Goal: Transaction & Acquisition: Purchase product/service

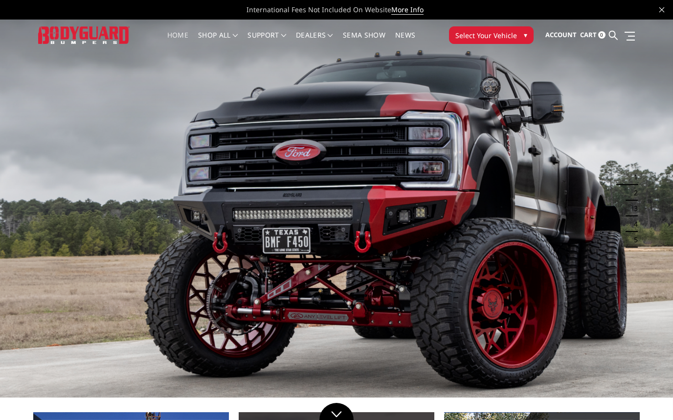
click at [486, 38] on span "Select Your Vehicle" at bounding box center [486, 35] width 62 height 10
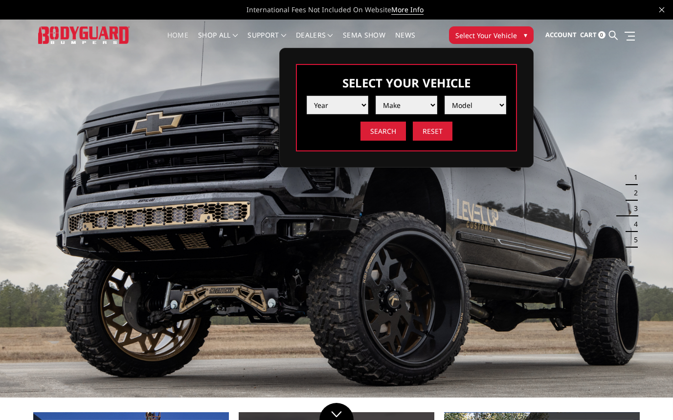
select select "yr_2023"
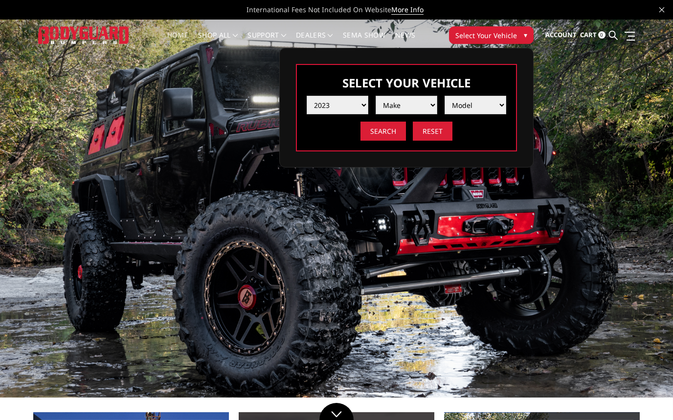
select select "mk_gmc"
select select "md_sierra-2500-3500"
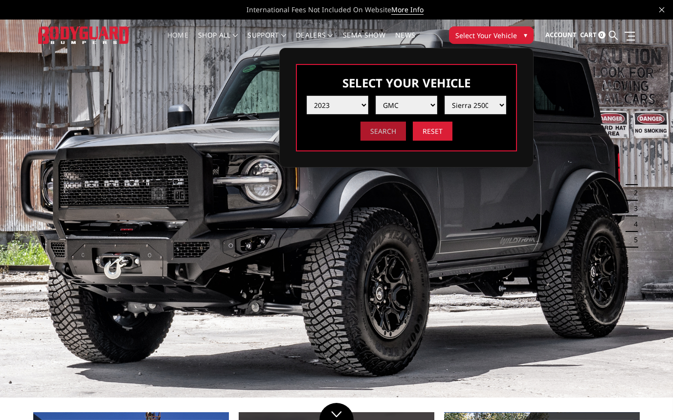
click at [392, 135] on input "Search" at bounding box center [382, 131] width 45 height 19
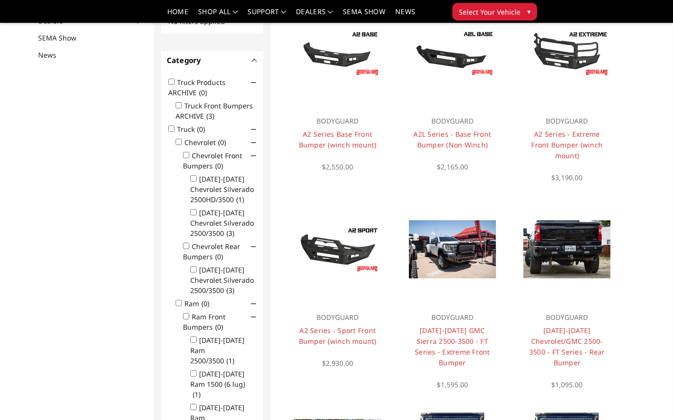
scroll to position [127, 0]
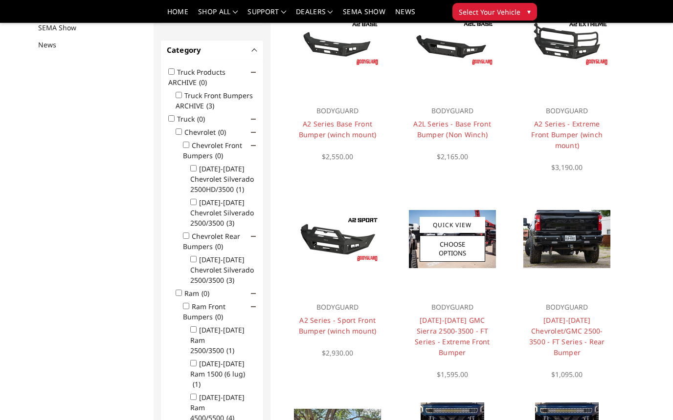
click at [454, 263] on div at bounding box center [452, 239] width 105 height 105
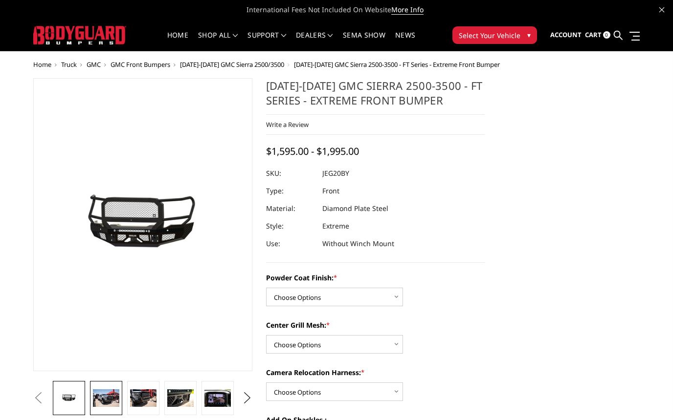
click at [107, 402] on img at bounding box center [106, 399] width 26 height 18
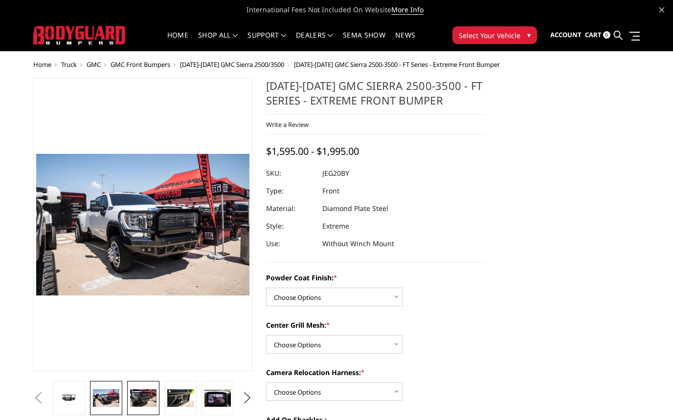
click at [150, 394] on img at bounding box center [143, 399] width 26 height 18
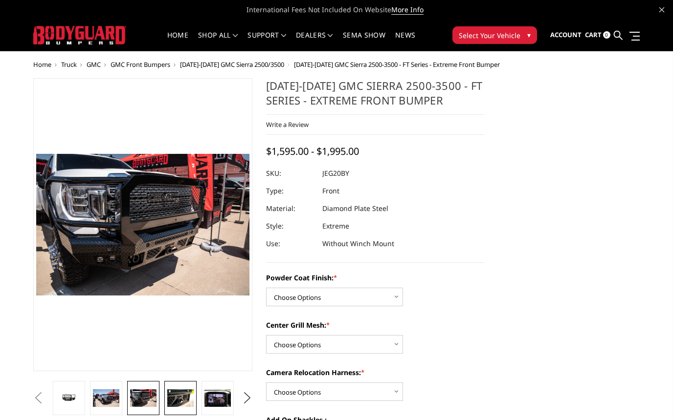
click at [179, 396] on img at bounding box center [180, 399] width 26 height 18
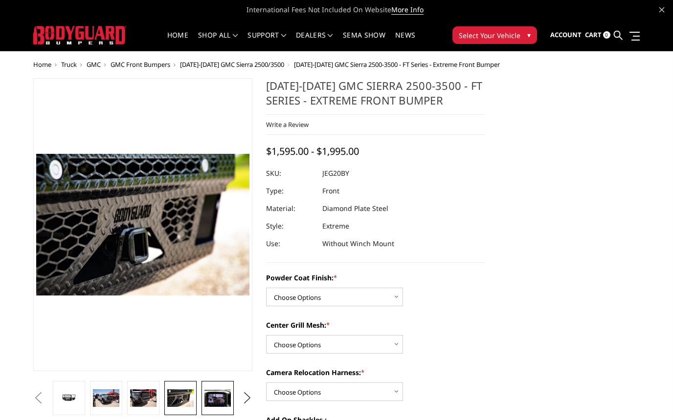
click at [216, 399] on img at bounding box center [217, 399] width 26 height 18
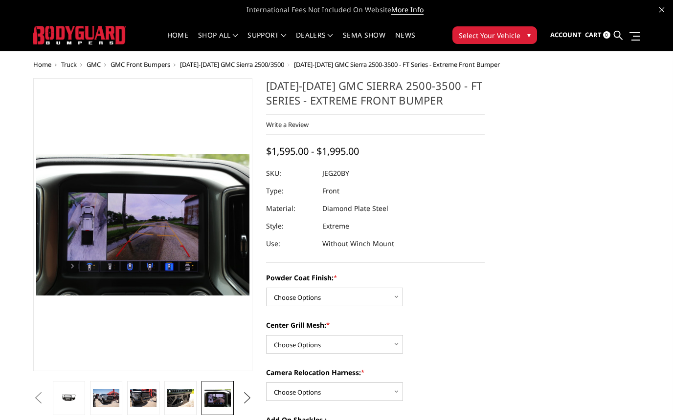
click at [246, 398] on button "Next" at bounding box center [247, 398] width 15 height 15
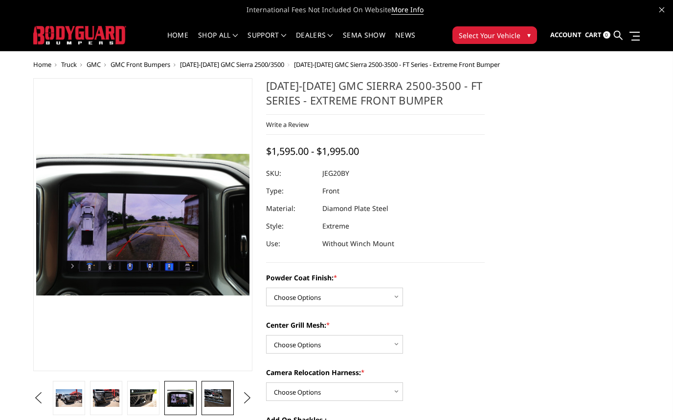
click at [216, 401] on img at bounding box center [217, 399] width 26 height 18
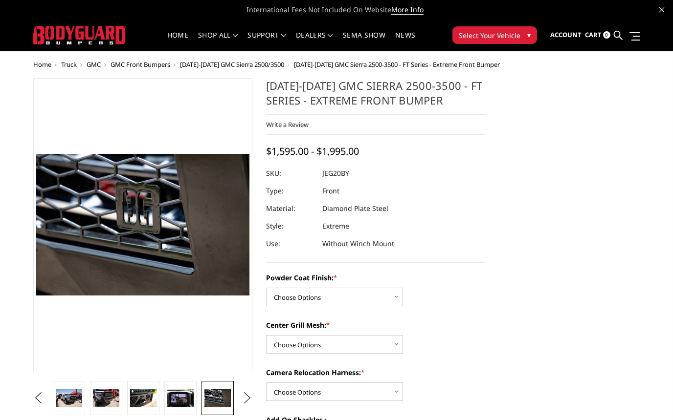
click at [247, 399] on button "Next" at bounding box center [247, 398] width 15 height 15
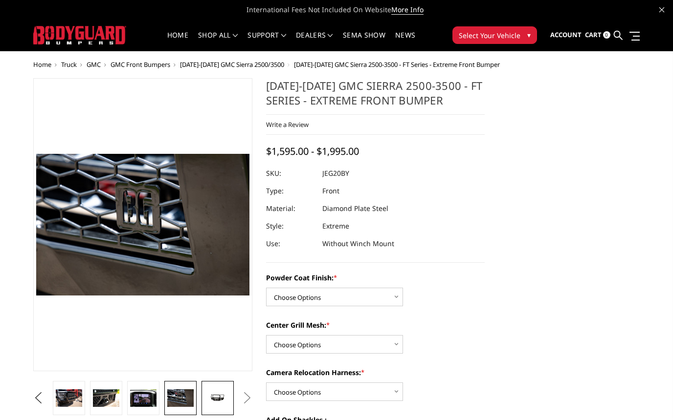
click at [219, 400] on img at bounding box center [217, 398] width 26 height 13
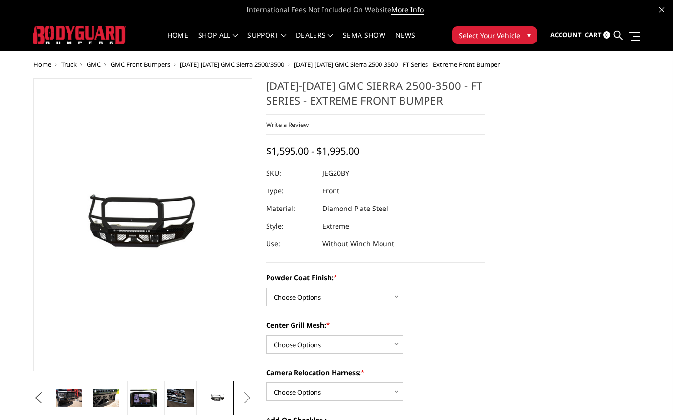
click at [45, 395] on button "Previous" at bounding box center [38, 398] width 15 height 15
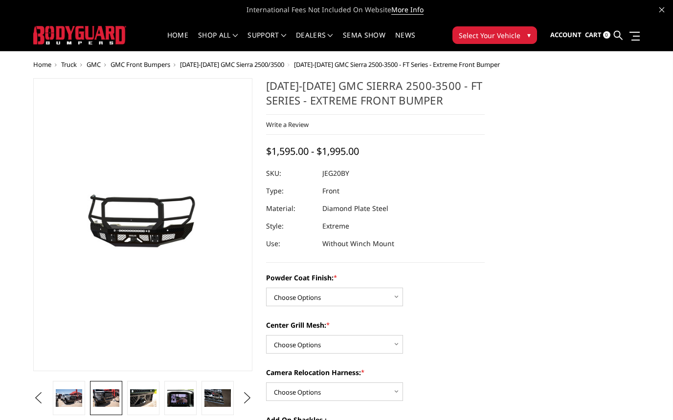
click at [100, 397] on img at bounding box center [106, 399] width 26 height 18
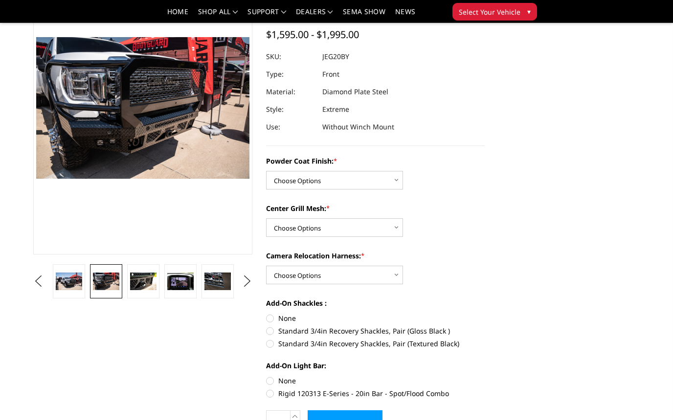
scroll to position [90, 0]
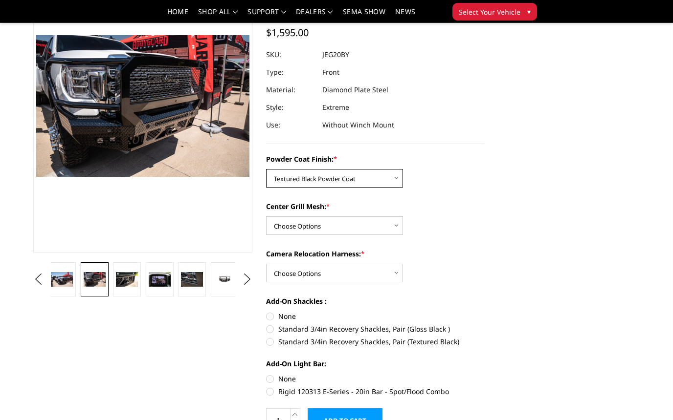
select select "3257"
select select "3259"
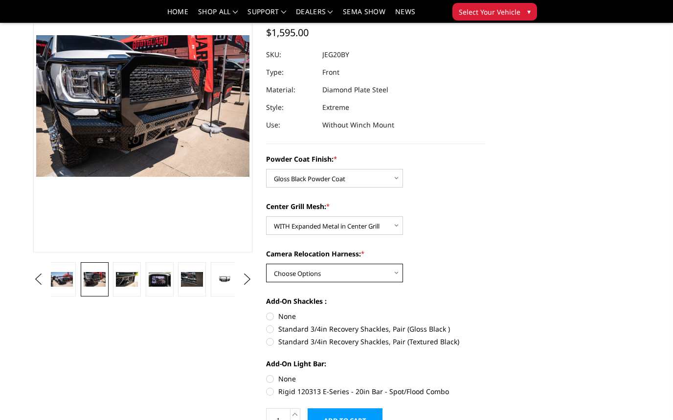
select select "3261"
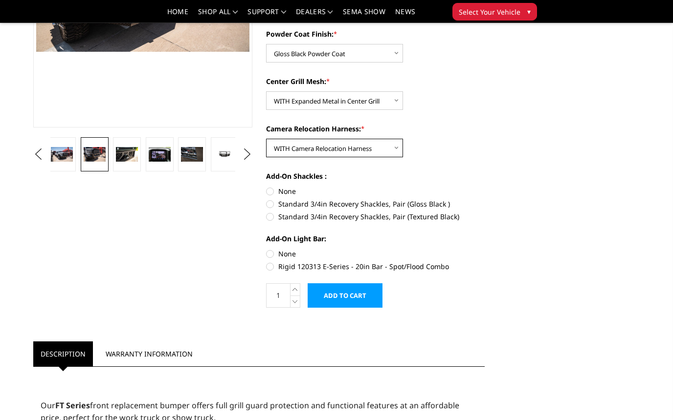
scroll to position [216, 0]
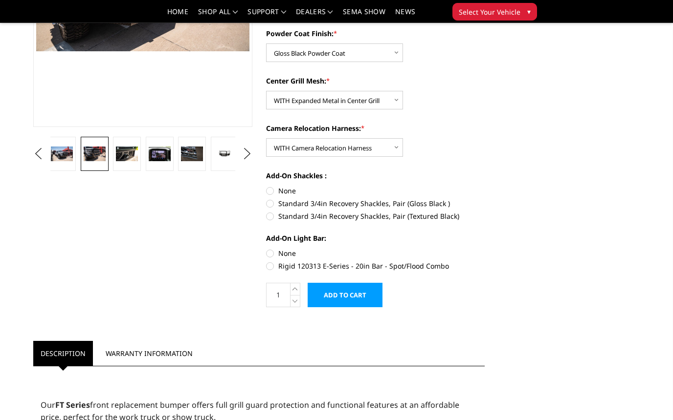
click at [270, 264] on label "Rigid 120313 E-Series - 20in Bar - Spot/Flood Combo" at bounding box center [375, 266] width 219 height 10
click at [484, 249] on input "Rigid 120313 E-Series - 20in Bar - Spot/Flood Combo" at bounding box center [484, 248] width 0 height 0
radio input "true"
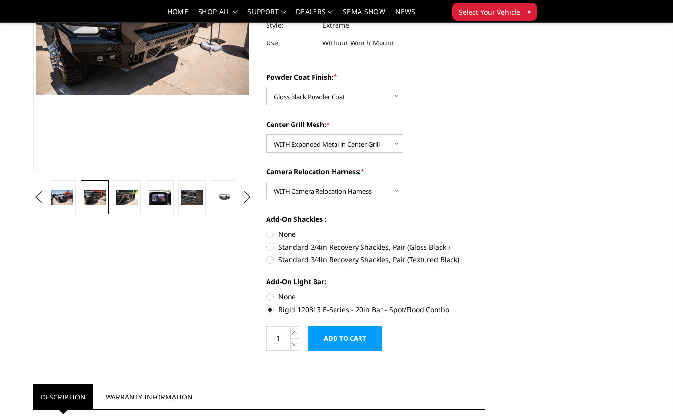
scroll to position [173, 0]
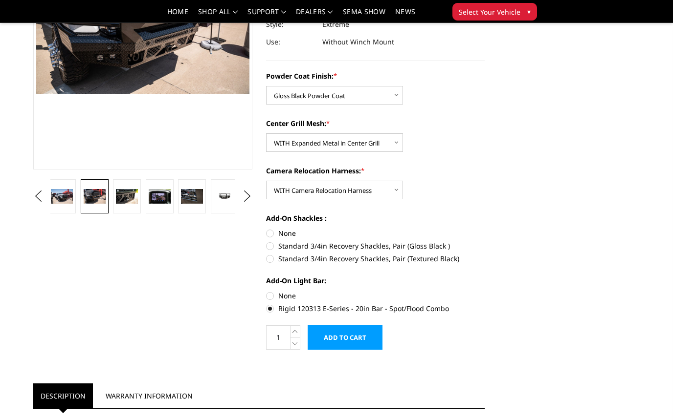
click at [270, 308] on label "Rigid 120313 E-Series - 20in Bar - Spot/Flood Combo" at bounding box center [375, 309] width 219 height 10
click at [484, 291] on input "Rigid 120313 E-Series - 20in Bar - Spot/Flood Combo" at bounding box center [484, 291] width 0 height 0
click at [268, 297] on label "None" at bounding box center [375, 296] width 219 height 10
click at [266, 291] on input "None" at bounding box center [266, 291] width 0 height 0
radio input "true"
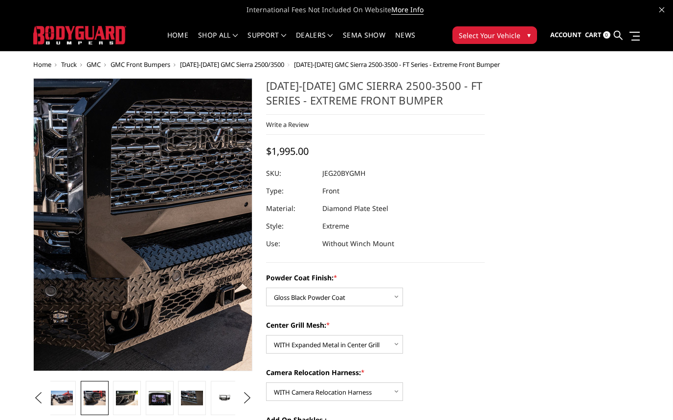
scroll to position [0, 0]
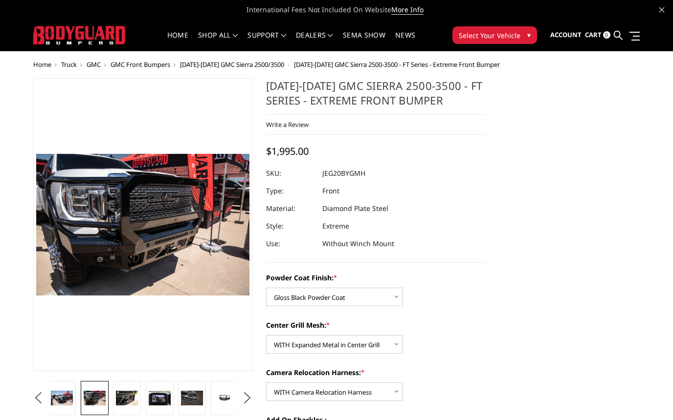
click at [260, 65] on span "[DATE]-[DATE] GMC Sierra 2500/3500" at bounding box center [232, 64] width 104 height 9
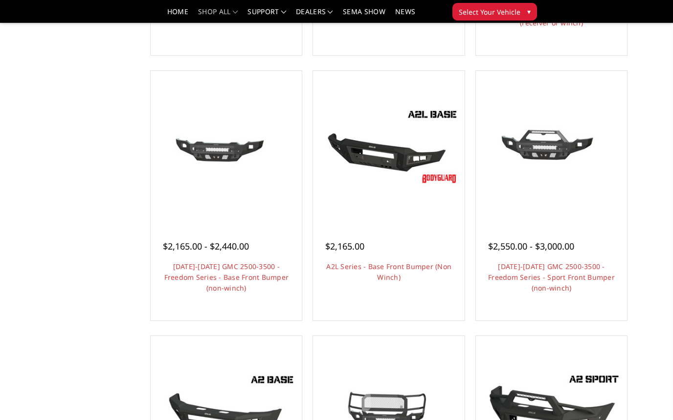
scroll to position [313, 0]
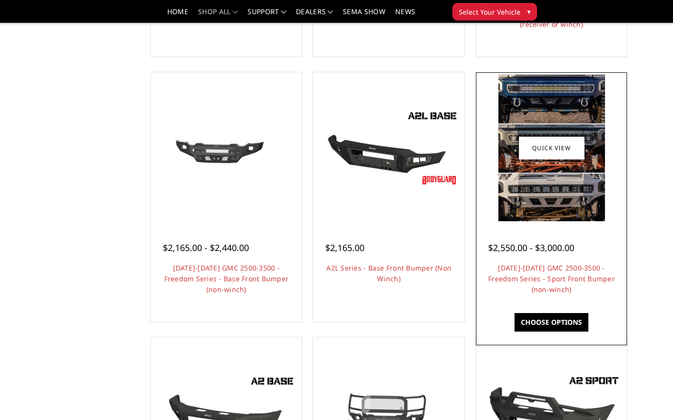
click at [545, 175] on img at bounding box center [551, 148] width 107 height 146
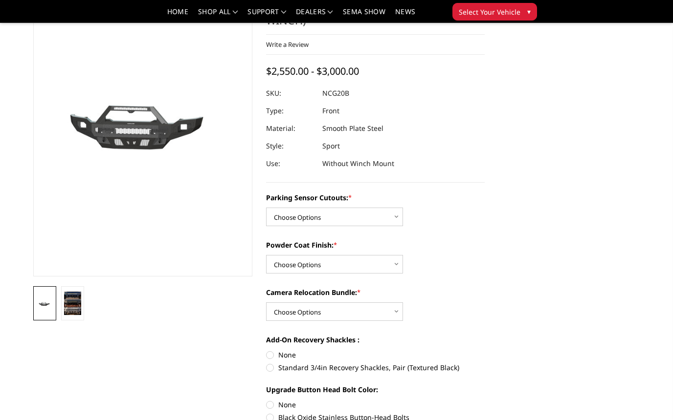
scroll to position [68, 0]
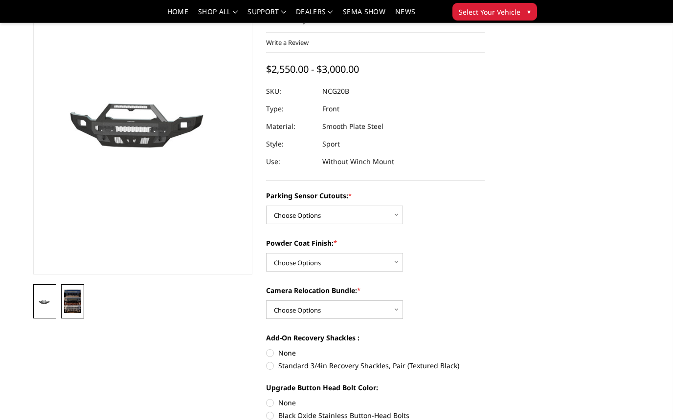
click at [72, 301] on img at bounding box center [72, 301] width 17 height 23
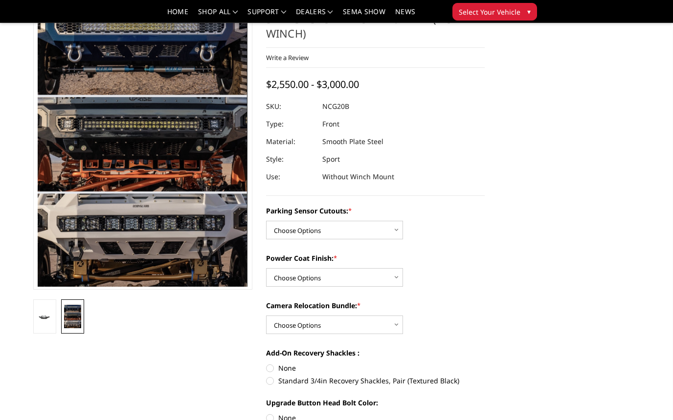
scroll to position [56, 0]
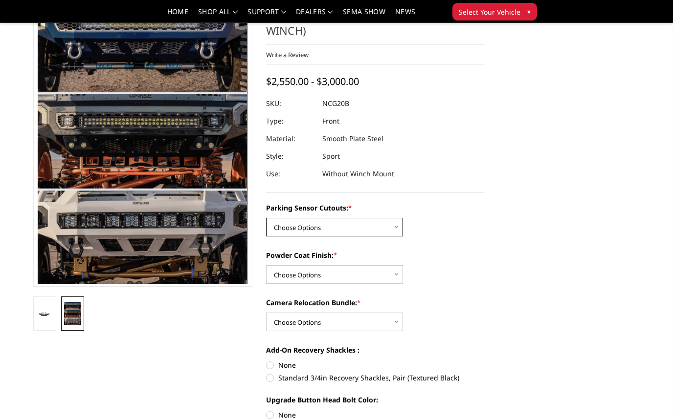
select select "2864"
select select "2866"
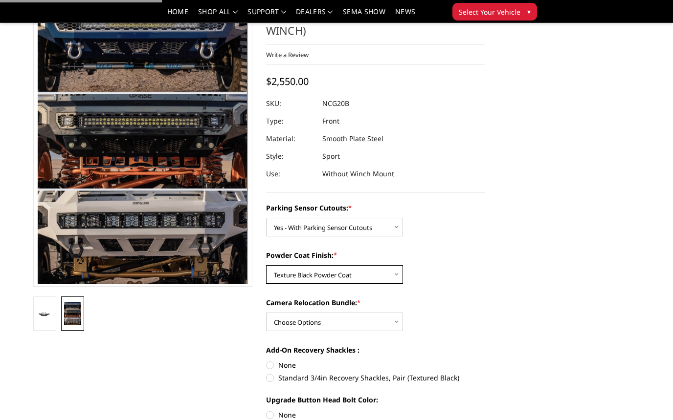
scroll to position [77, 0]
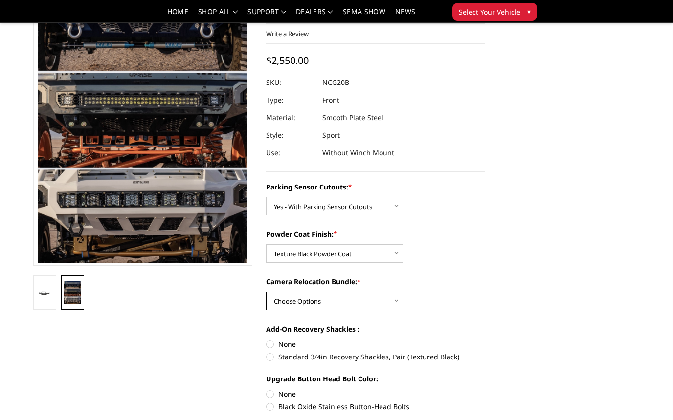
select select "2867"
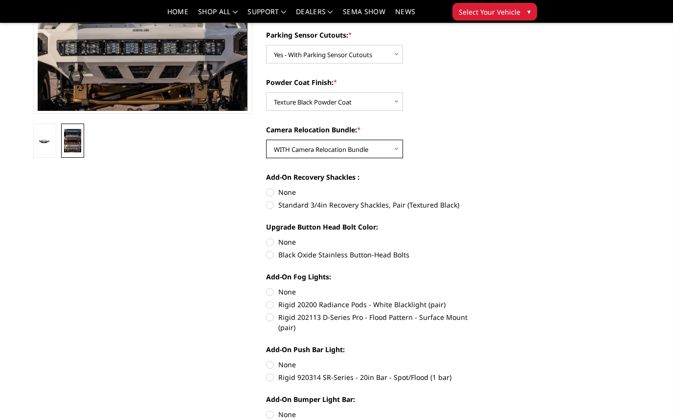
scroll to position [236, 0]
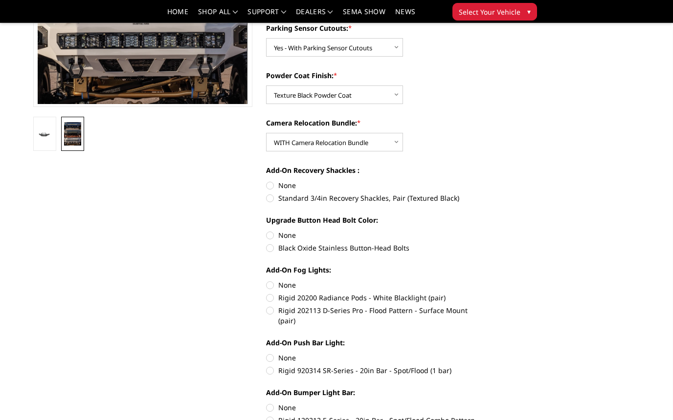
click at [269, 233] on label "None" at bounding box center [375, 235] width 219 height 10
click at [266, 231] on input "None" at bounding box center [266, 230] width 0 height 0
radio input "true"
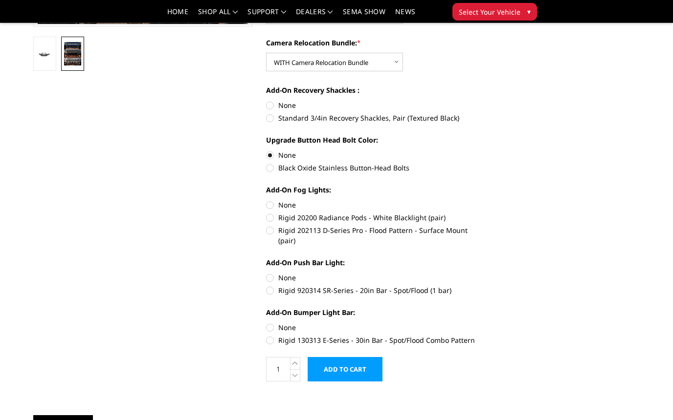
scroll to position [316, 0]
click at [268, 335] on label "Rigid 130313 E-Series - 30in Bar - Spot/Flood Combo Pattern" at bounding box center [375, 340] width 219 height 10
click at [484, 323] on input "Rigid 130313 E-Series - 30in Bar - Spot/Flood Combo Pattern" at bounding box center [484, 323] width 0 height 0
radio input "true"
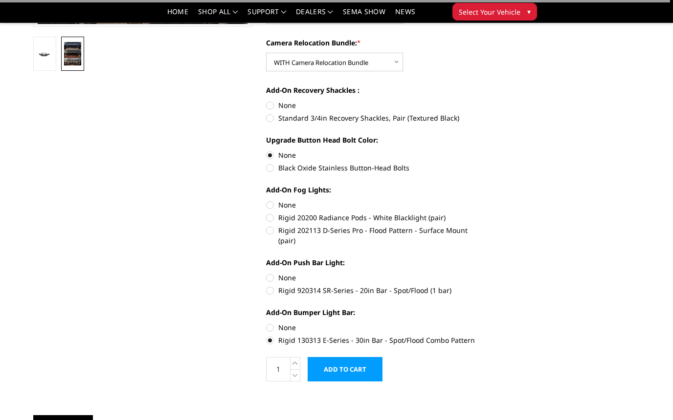
click at [270, 285] on label "Rigid 920314 SR-Series - 20in Bar - Spot/Flood (1 bar)" at bounding box center [375, 290] width 219 height 10
click at [484, 273] on input "Rigid 920314 SR-Series - 20in Bar - Spot/Flood (1 bar)" at bounding box center [484, 273] width 0 height 0
radio input "true"
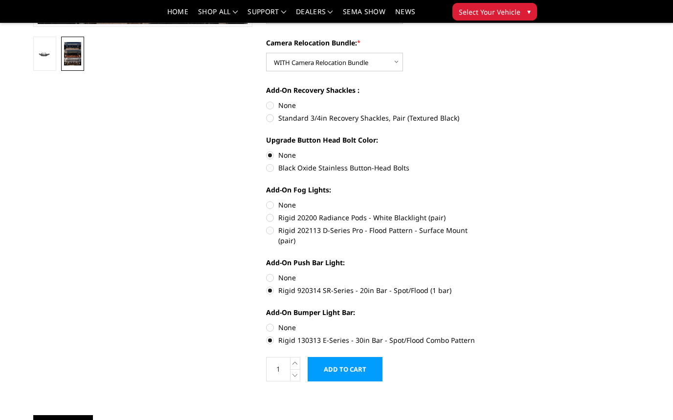
click at [270, 217] on label "Rigid 20200 Radiance Pods - White Blacklight (pair)" at bounding box center [375, 218] width 219 height 10
click at [484, 200] on input "Rigid 20200 Radiance Pods - White Blacklight (pair)" at bounding box center [484, 200] width 0 height 0
radio input "true"
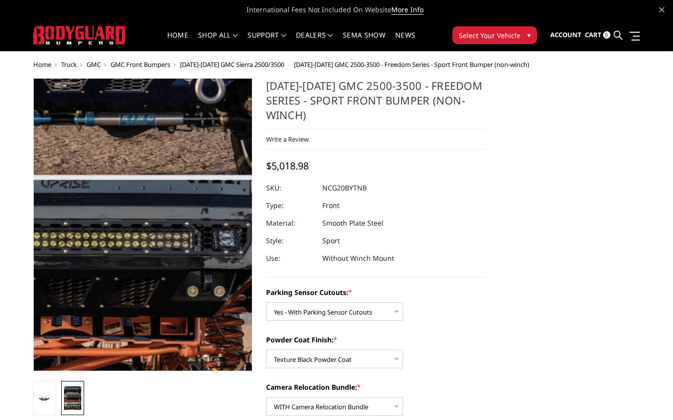
scroll to position [0, 0]
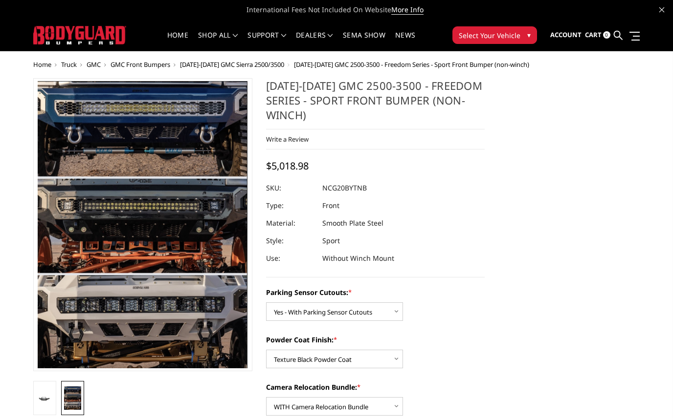
click at [244, 65] on span "[DATE]-[DATE] GMC Sierra 2500/3500" at bounding box center [232, 64] width 104 height 9
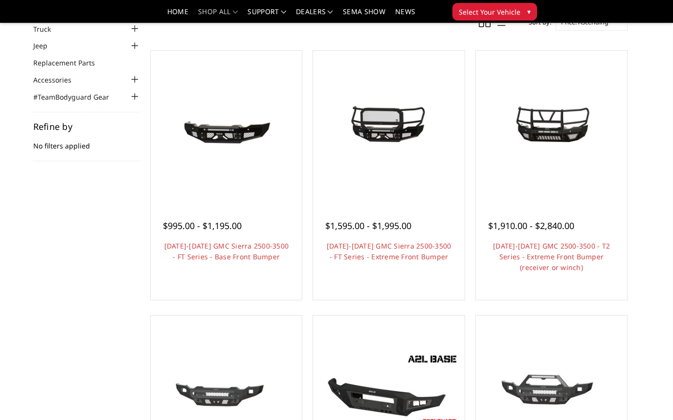
scroll to position [71, 0]
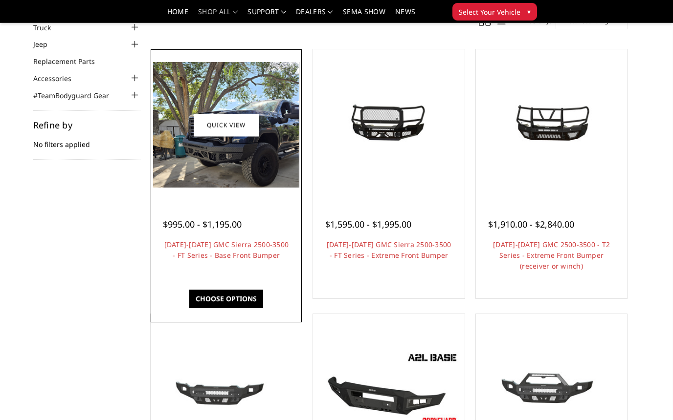
click at [232, 175] on img at bounding box center [226, 125] width 146 height 126
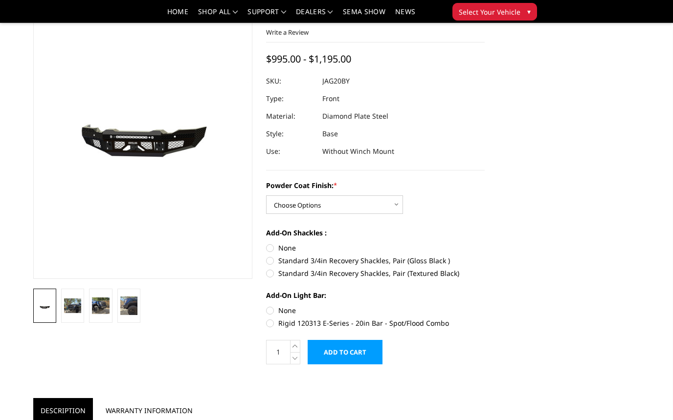
scroll to position [64, 0]
click at [72, 301] on img at bounding box center [72, 305] width 17 height 15
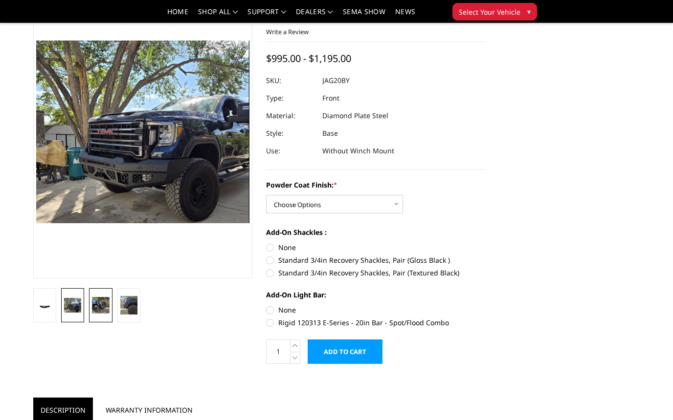
click at [99, 307] on img at bounding box center [100, 305] width 17 height 17
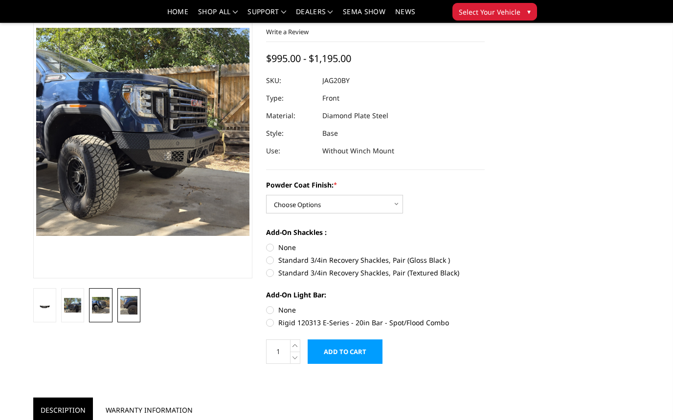
click at [126, 306] on img at bounding box center [128, 305] width 17 height 19
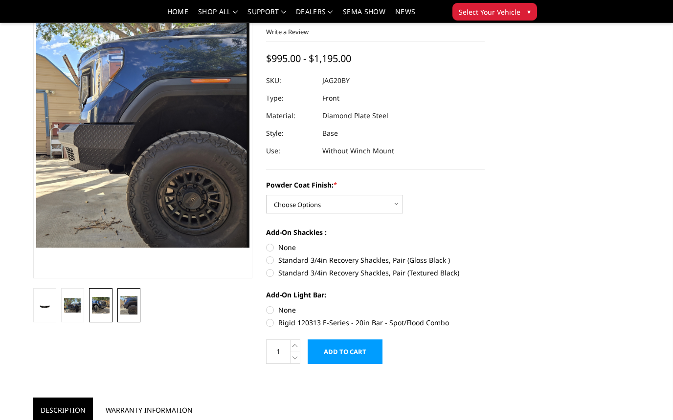
click at [104, 306] on img at bounding box center [100, 305] width 17 height 17
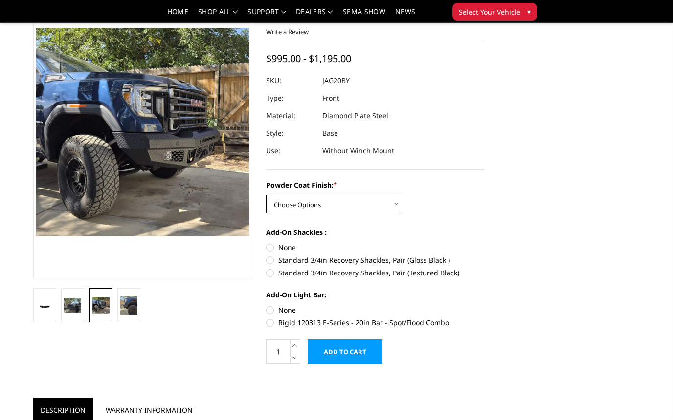
select select "3358"
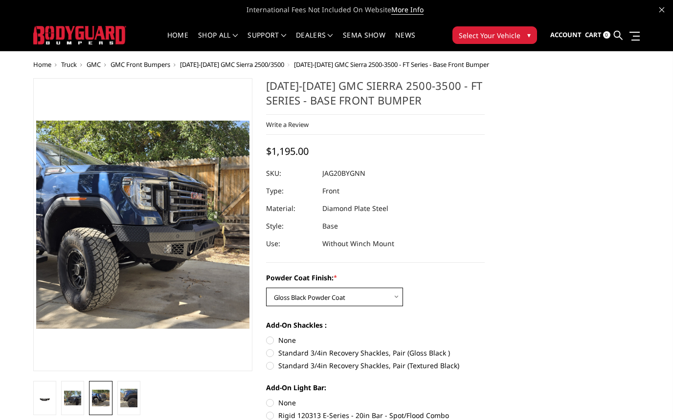
scroll to position [0, 0]
click at [242, 65] on span "[DATE]-[DATE] GMC Sierra 2500/3500" at bounding box center [232, 64] width 104 height 9
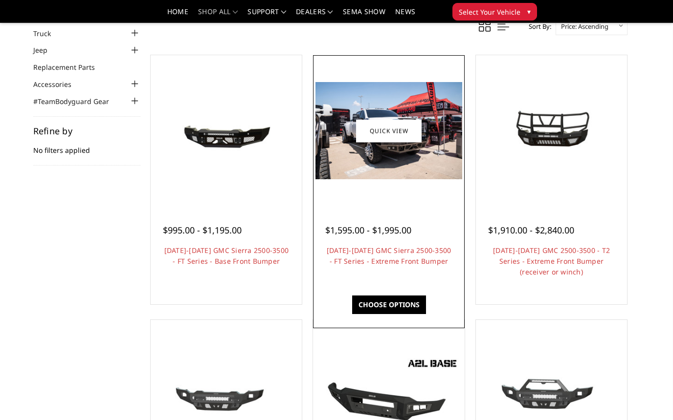
scroll to position [71, 0]
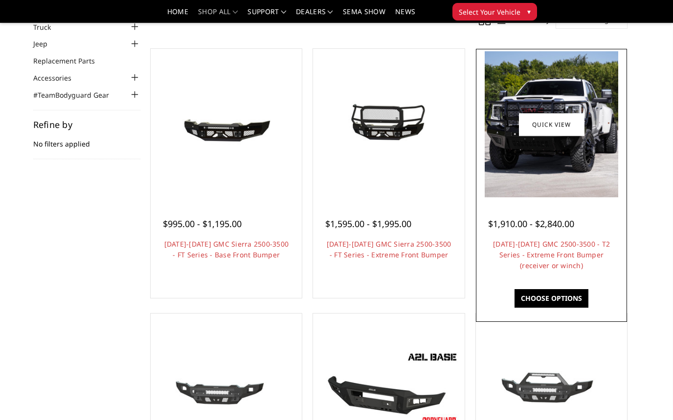
click at [535, 158] on img at bounding box center [550, 124] width 133 height 146
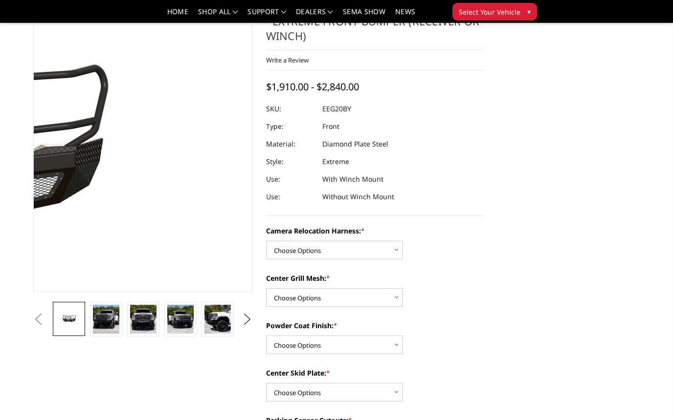
scroll to position [50, 0]
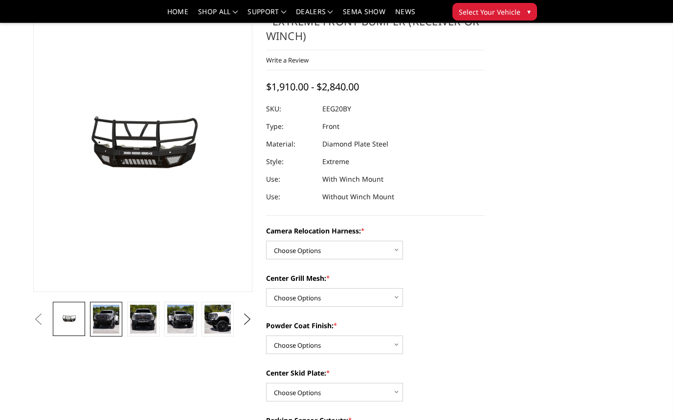
click at [105, 324] on img at bounding box center [106, 319] width 26 height 29
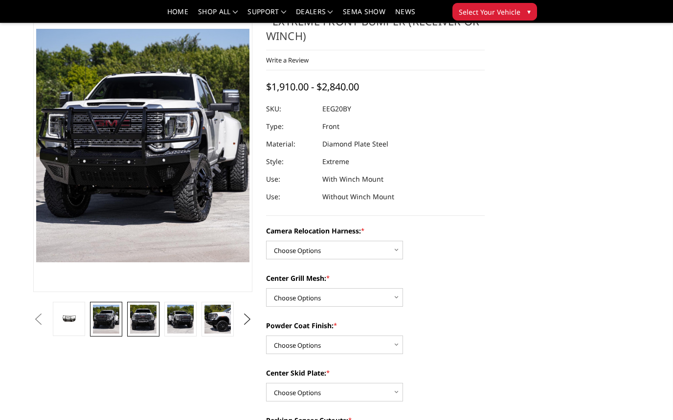
click at [139, 323] on img at bounding box center [143, 319] width 26 height 29
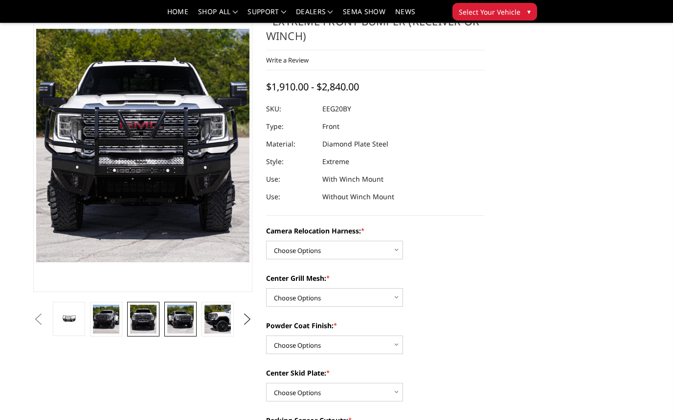
click at [182, 319] on img at bounding box center [180, 319] width 26 height 29
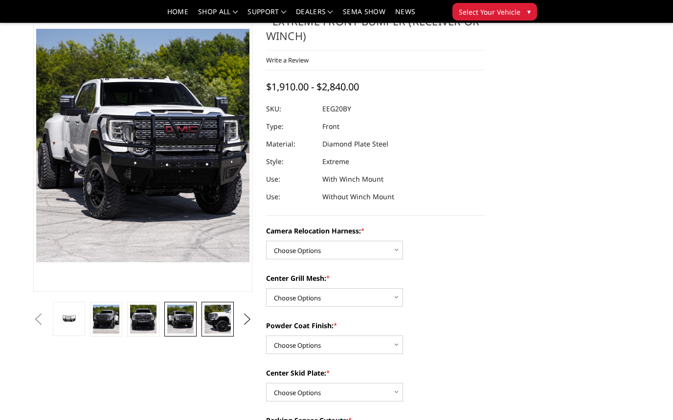
click at [214, 325] on img at bounding box center [217, 319] width 26 height 29
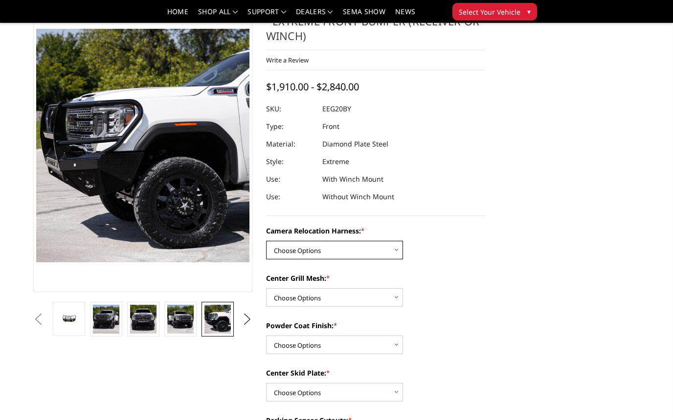
select select "3797"
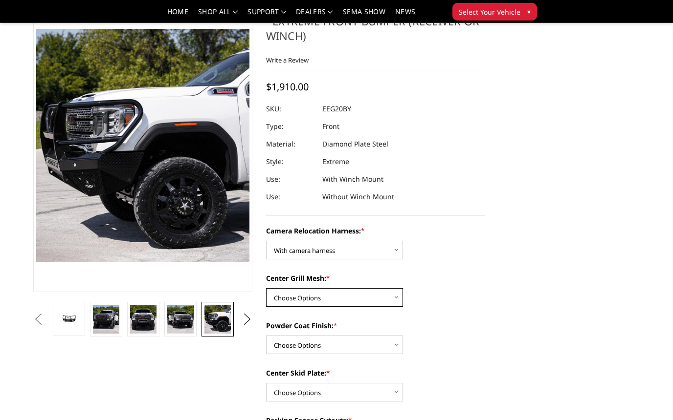
select select "3795"
click at [176, 309] on img at bounding box center [180, 319] width 26 height 29
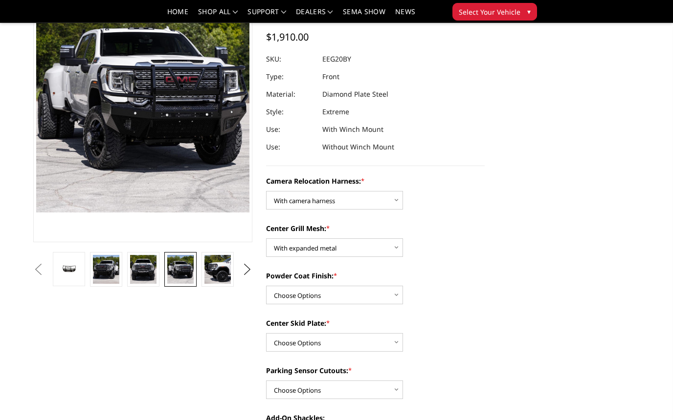
scroll to position [101, 0]
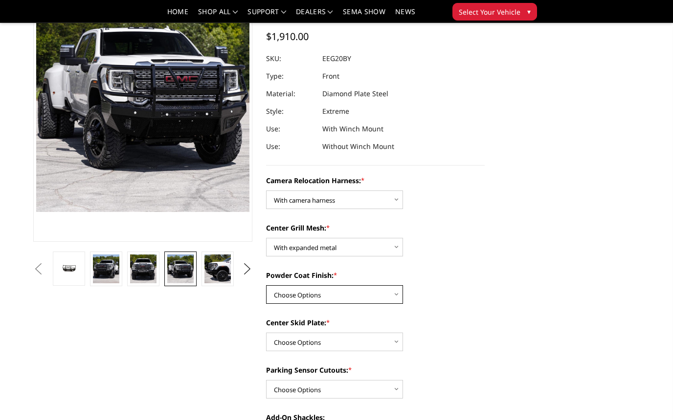
select select "3793"
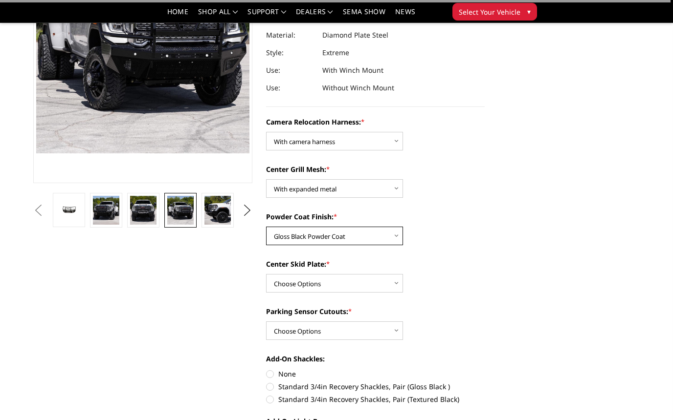
scroll to position [163, 0]
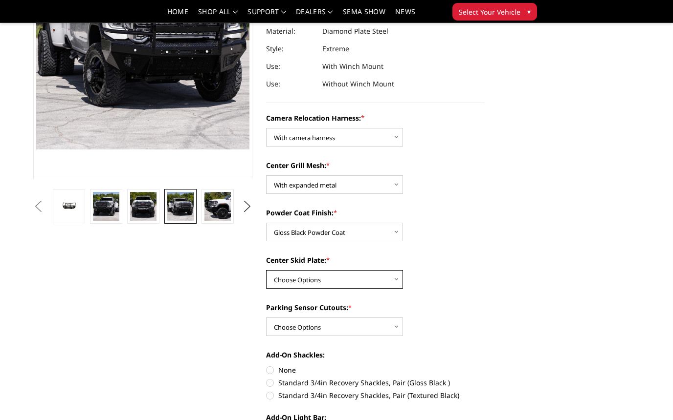
select select "3791"
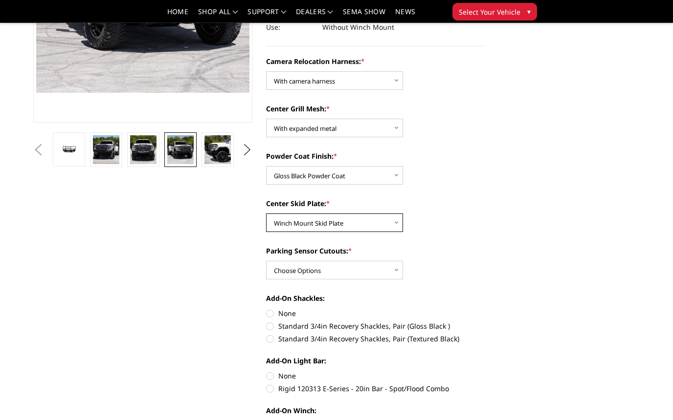
scroll to position [221, 0]
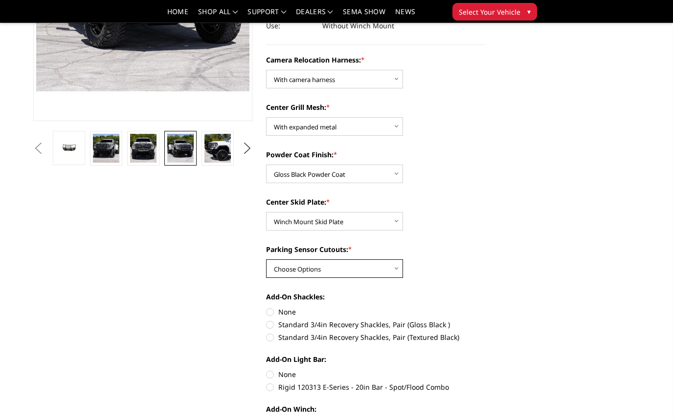
select select "3788"
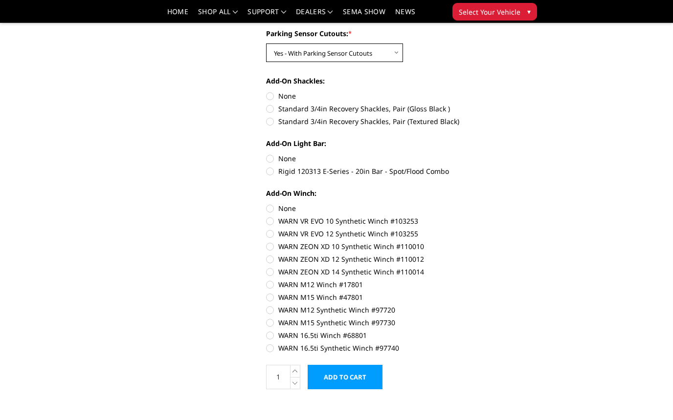
scroll to position [436, 0]
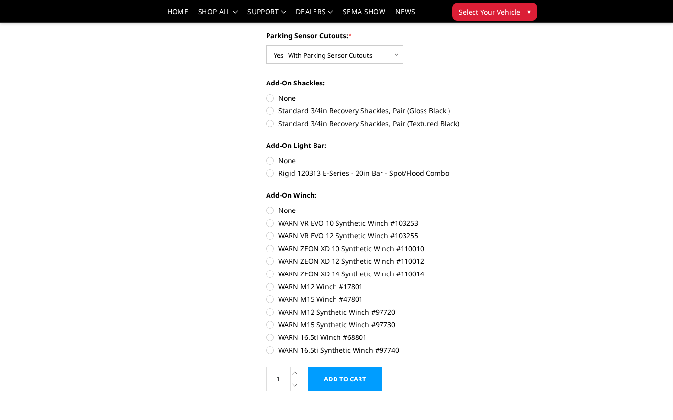
click at [269, 210] on label "None" at bounding box center [375, 210] width 219 height 10
click at [266, 206] on input "None" at bounding box center [266, 205] width 0 height 0
radio input "true"
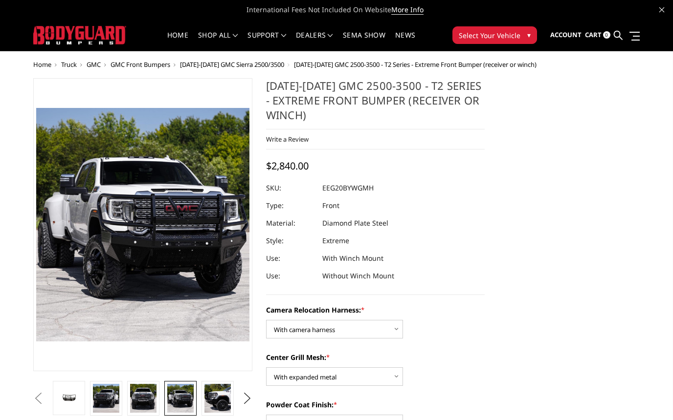
scroll to position [0, 0]
click at [241, 65] on span "[DATE]-[DATE] GMC Sierra 2500/3500" at bounding box center [232, 64] width 104 height 9
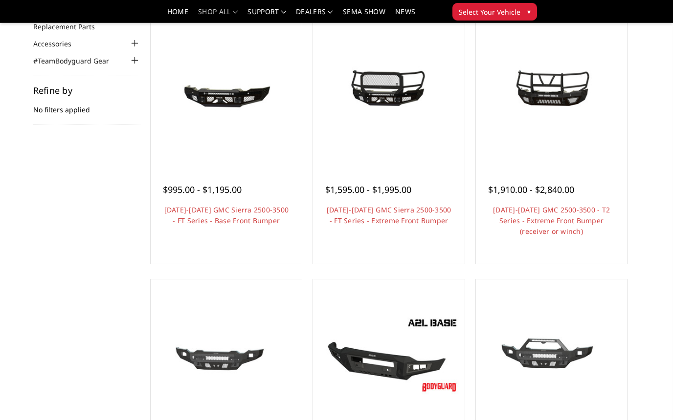
scroll to position [106, 0]
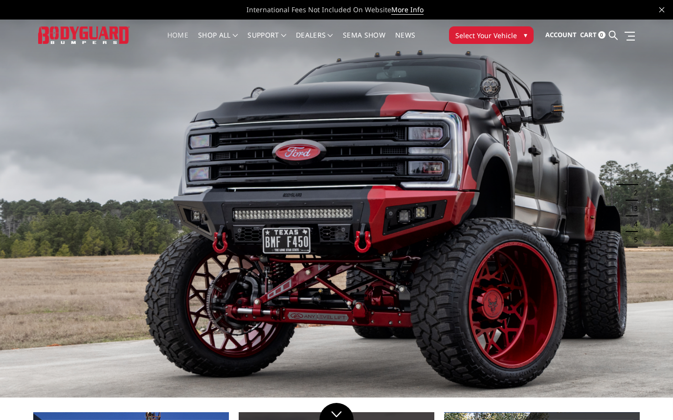
click at [487, 34] on span "Select Your Vehicle" at bounding box center [486, 35] width 62 height 10
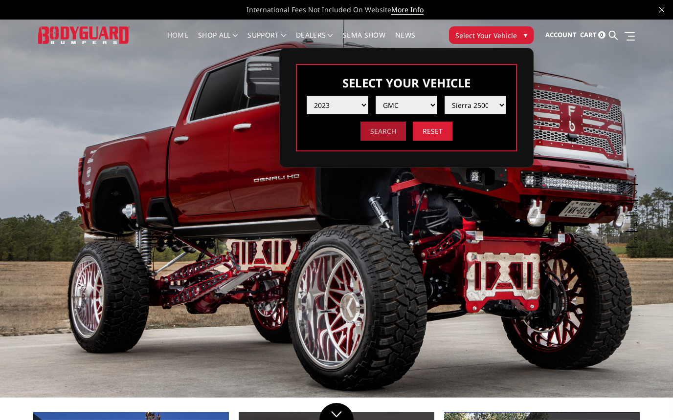
click at [383, 134] on input "Search" at bounding box center [382, 131] width 45 height 19
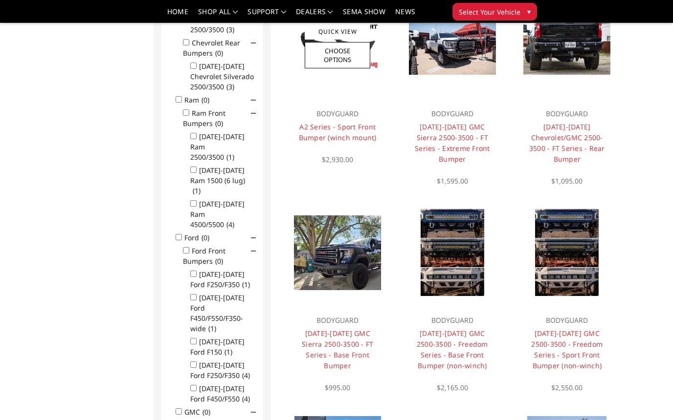
scroll to position [321, 0]
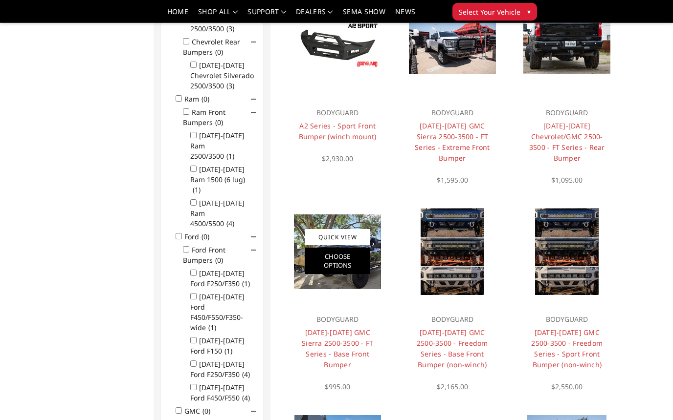
click at [340, 250] on link "Choose Options" at bounding box center [338, 261] width 66 height 26
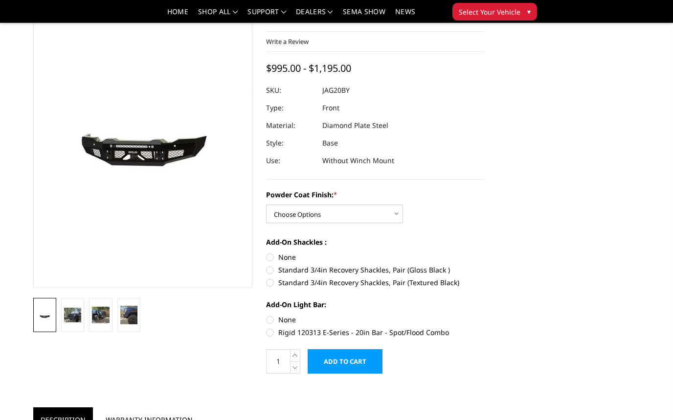
scroll to position [64, 0]
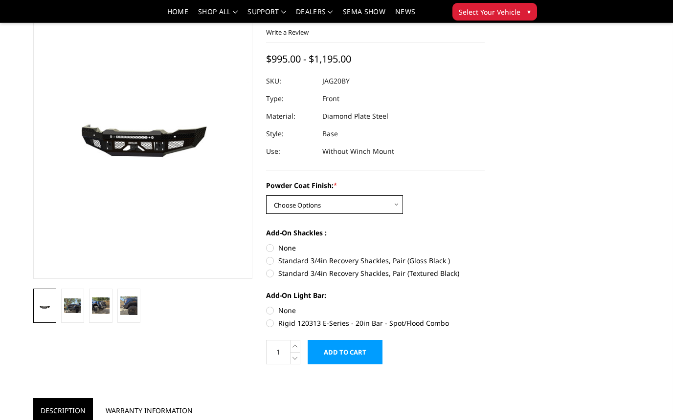
select select "3358"
click at [269, 248] on label "None" at bounding box center [375, 248] width 219 height 10
click at [266, 243] on input "None" at bounding box center [266, 243] width 0 height 0
radio input "true"
click at [271, 311] on label "None" at bounding box center [375, 311] width 219 height 10
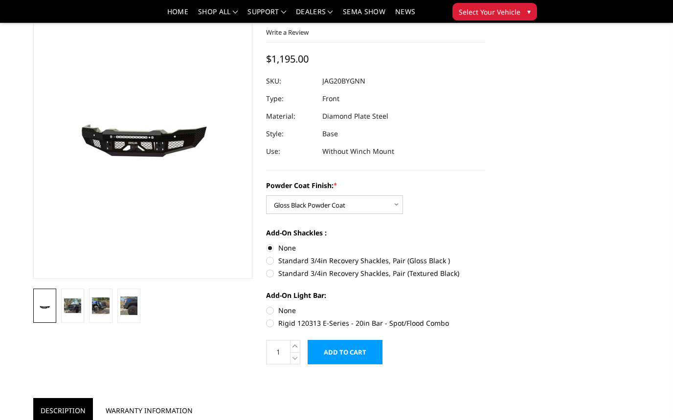
click at [266, 306] on input "None" at bounding box center [266, 306] width 0 height 0
radio input "true"
click at [103, 304] on img at bounding box center [100, 306] width 17 height 17
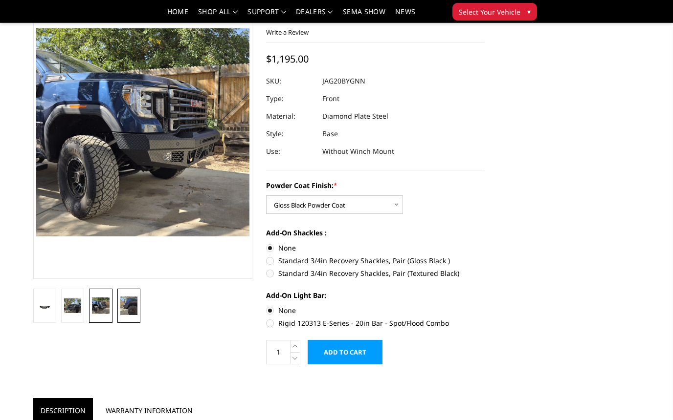
click at [129, 310] on img at bounding box center [128, 306] width 17 height 19
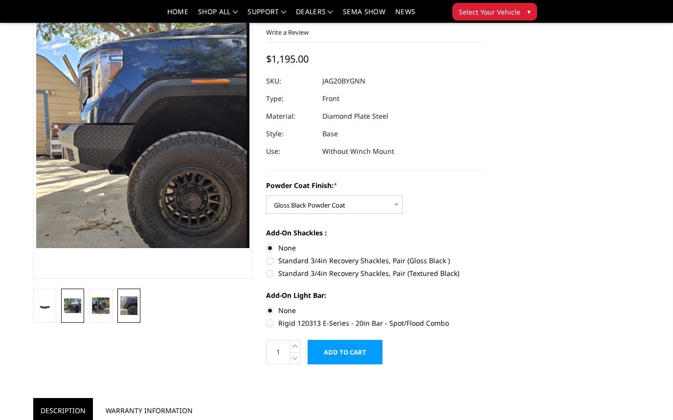
click at [70, 308] on img at bounding box center [72, 306] width 17 height 15
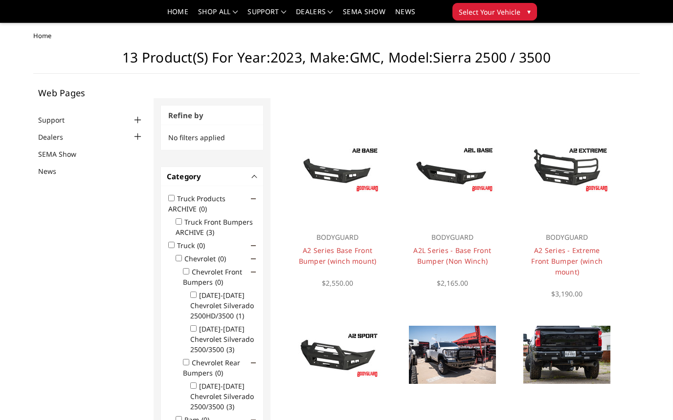
scroll to position [127, 0]
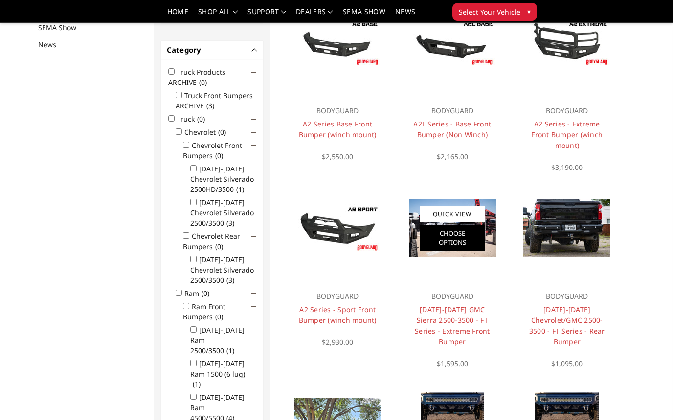
click at [446, 242] on link "Choose Options" at bounding box center [452, 238] width 66 height 26
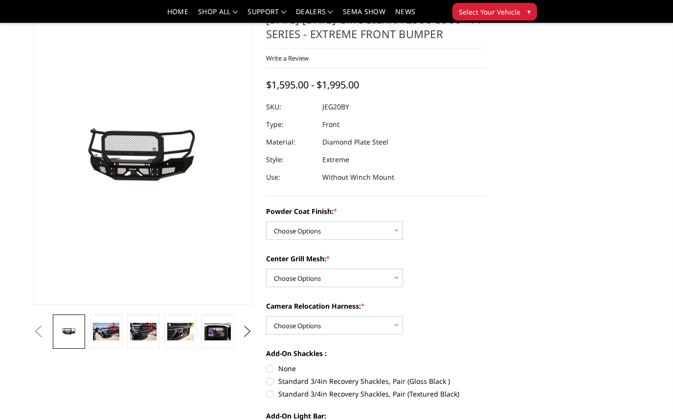
scroll to position [38, 0]
select select "3257"
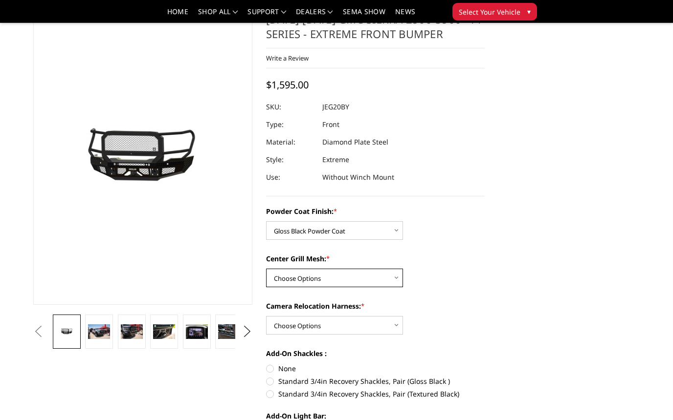
select select "3259"
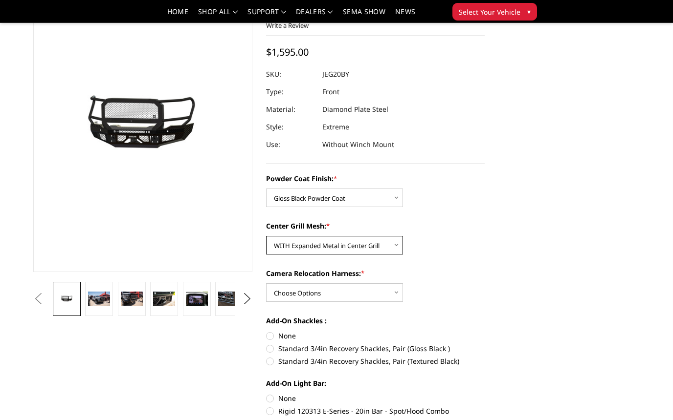
scroll to position [72, 0]
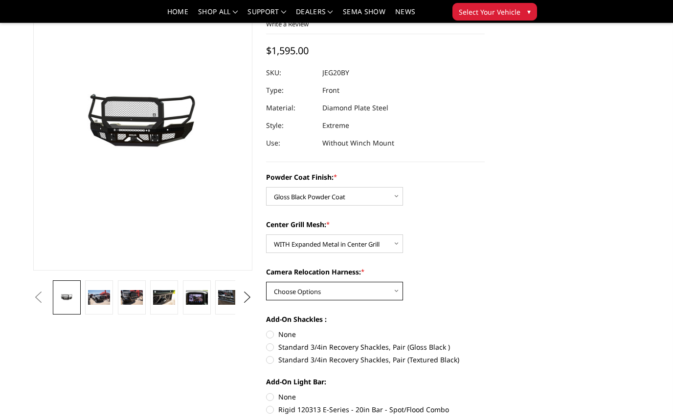
select select "3261"
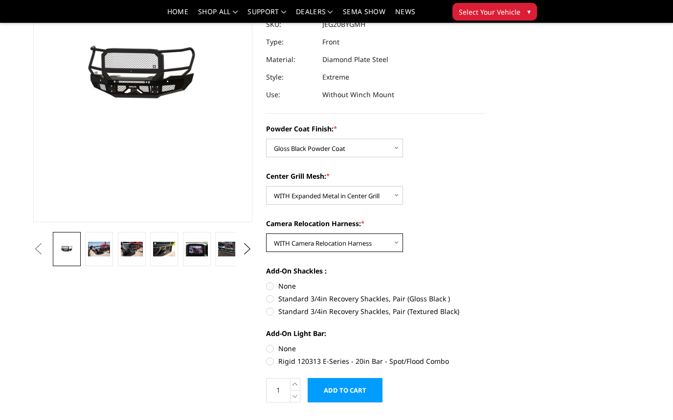
scroll to position [121, 0]
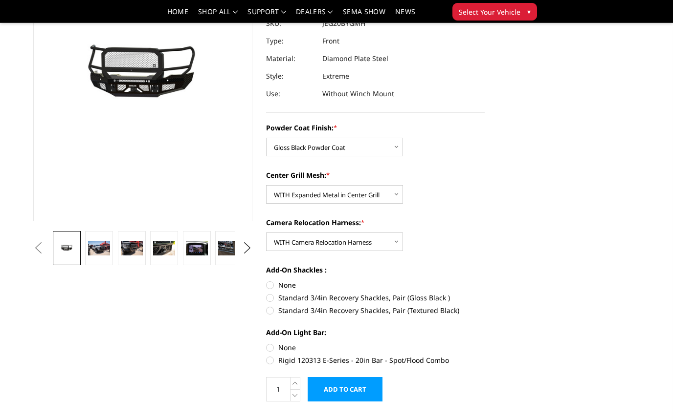
click at [271, 285] on label "None" at bounding box center [375, 285] width 219 height 10
click at [266, 281] on input "None" at bounding box center [266, 280] width 0 height 0
radio input "true"
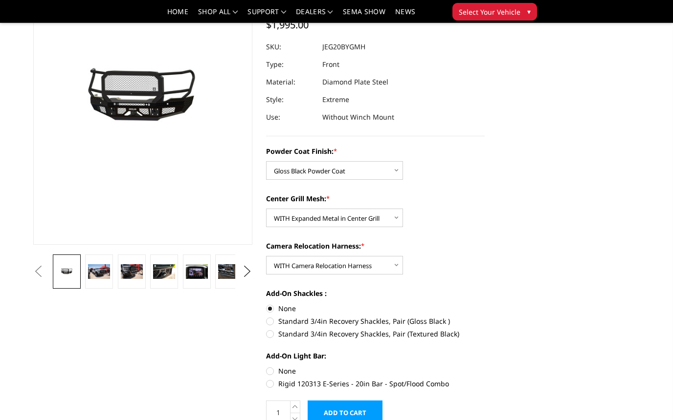
scroll to position [101, 0]
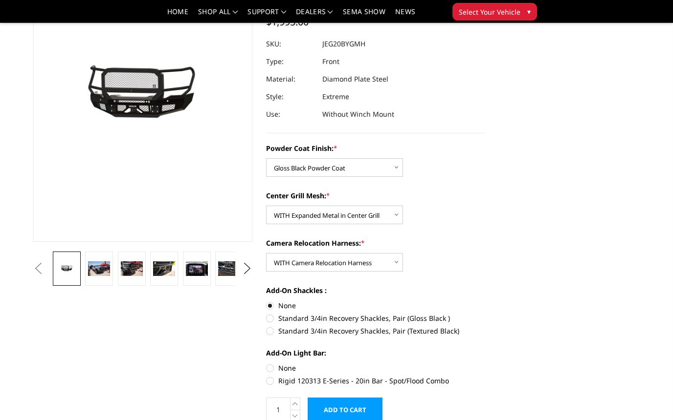
click at [269, 318] on label "Standard 3/4in Recovery Shackles, Pair (Gloss Black )" at bounding box center [375, 318] width 219 height 10
click at [484, 301] on input "Standard 3/4in Recovery Shackles, Pair (Gloss Black )" at bounding box center [484, 301] width 0 height 0
radio input "true"
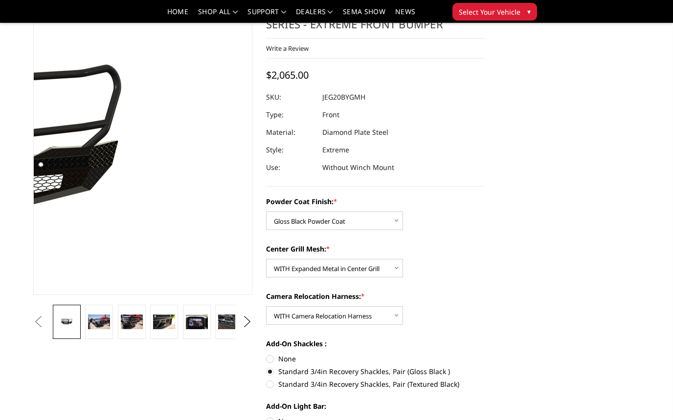
scroll to position [48, 0]
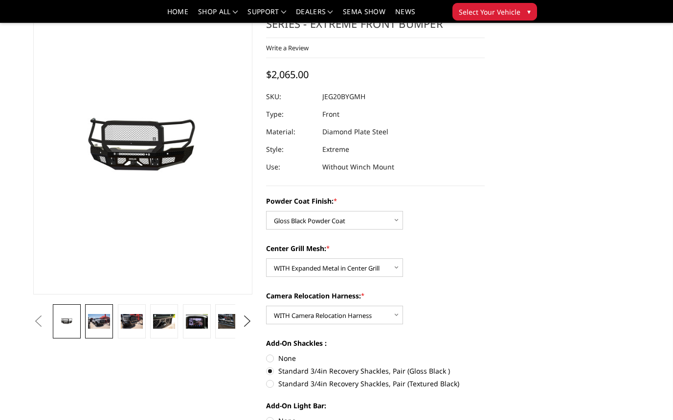
click at [102, 320] on img at bounding box center [99, 321] width 22 height 15
